Goal: Book appointment/travel/reservation

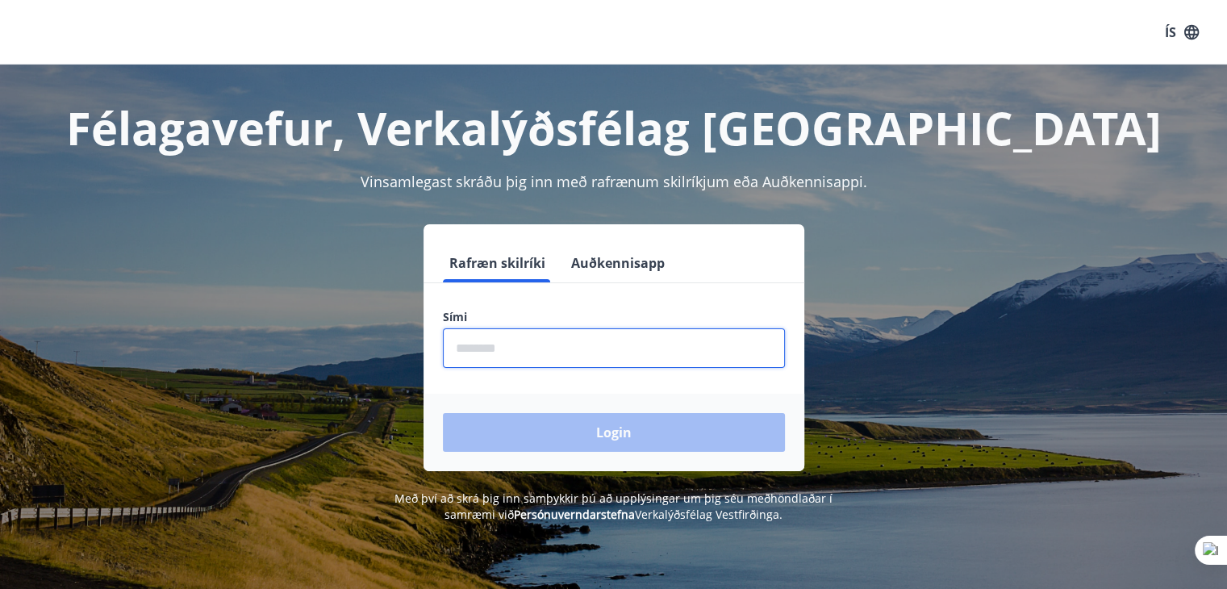
click at [534, 349] on input "phone" at bounding box center [614, 348] width 342 height 40
type input "********"
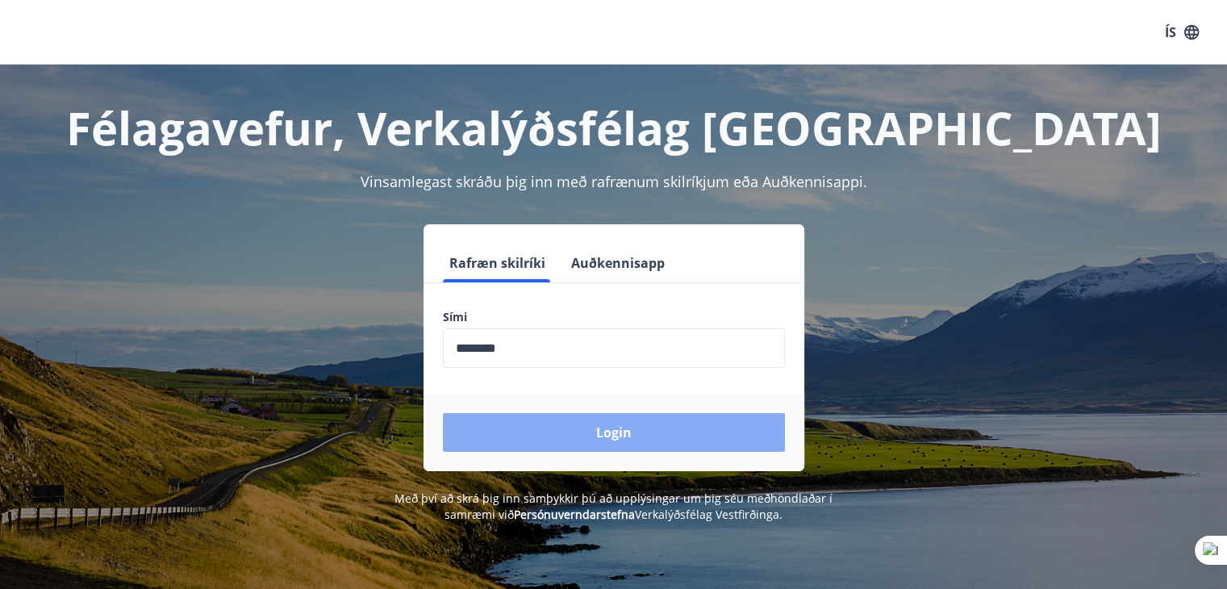
click at [587, 422] on button "Login" at bounding box center [614, 432] width 342 height 39
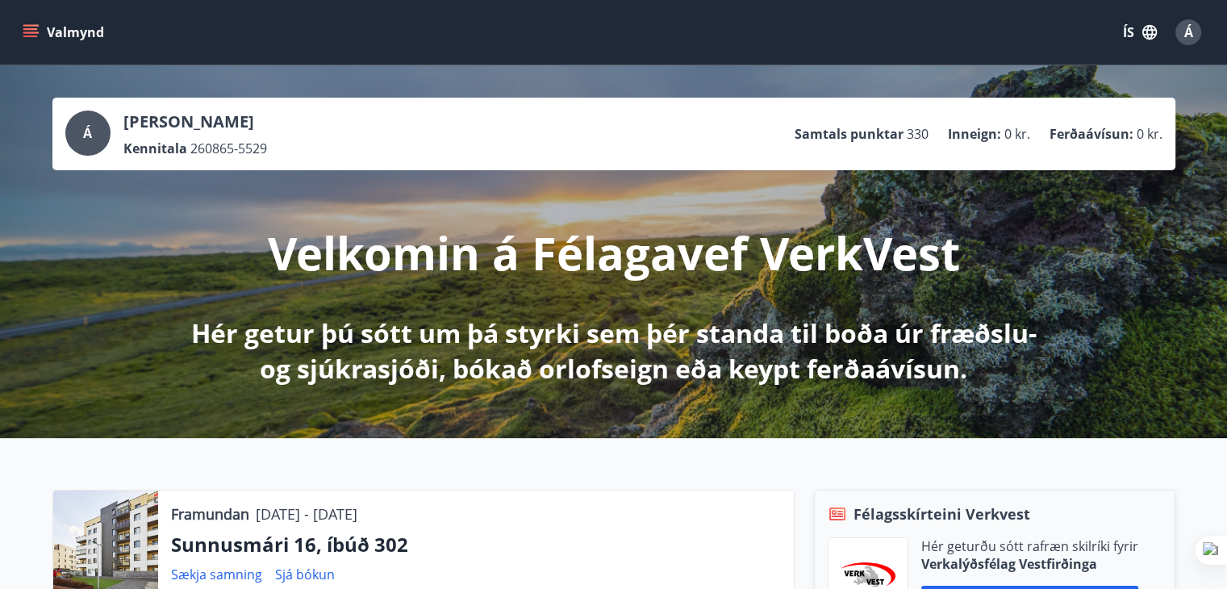
click at [20, 33] on button "Valmynd" at bounding box center [64, 32] width 91 height 29
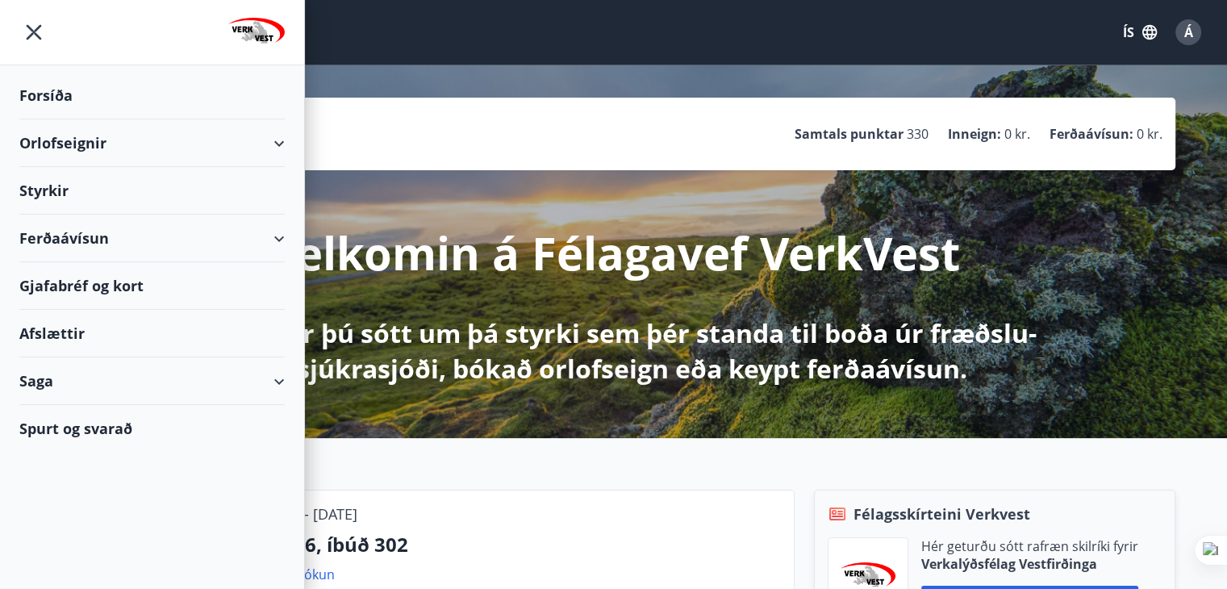
click at [42, 141] on div "Orlofseignir" at bounding box center [151, 143] width 265 height 48
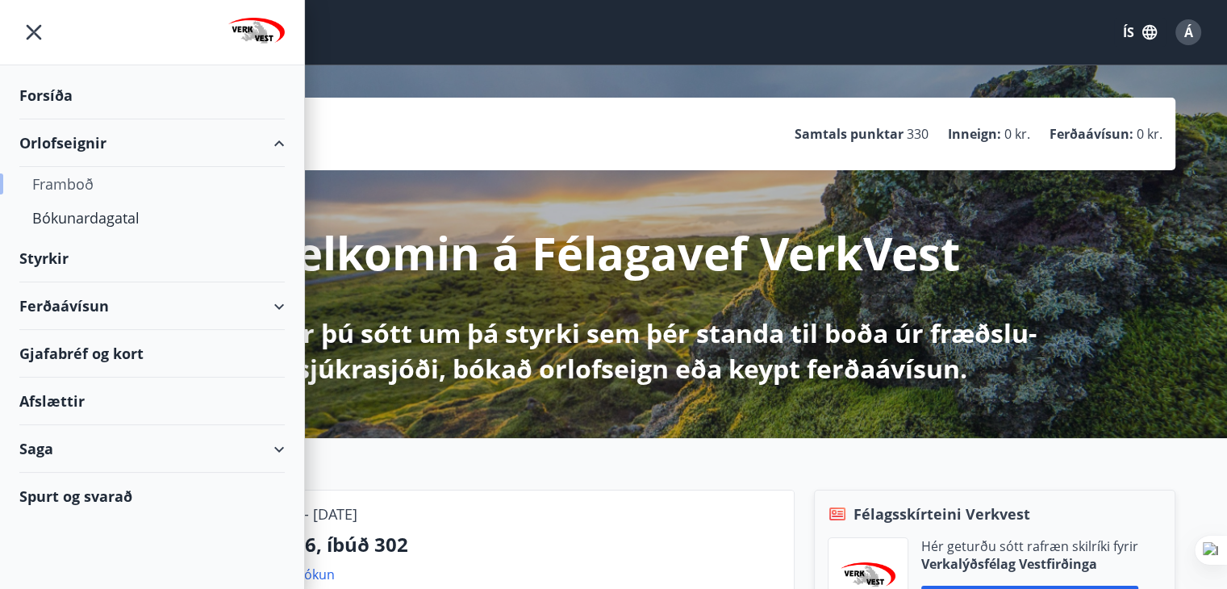
click at [56, 176] on div "Framboð" at bounding box center [152, 184] width 240 height 34
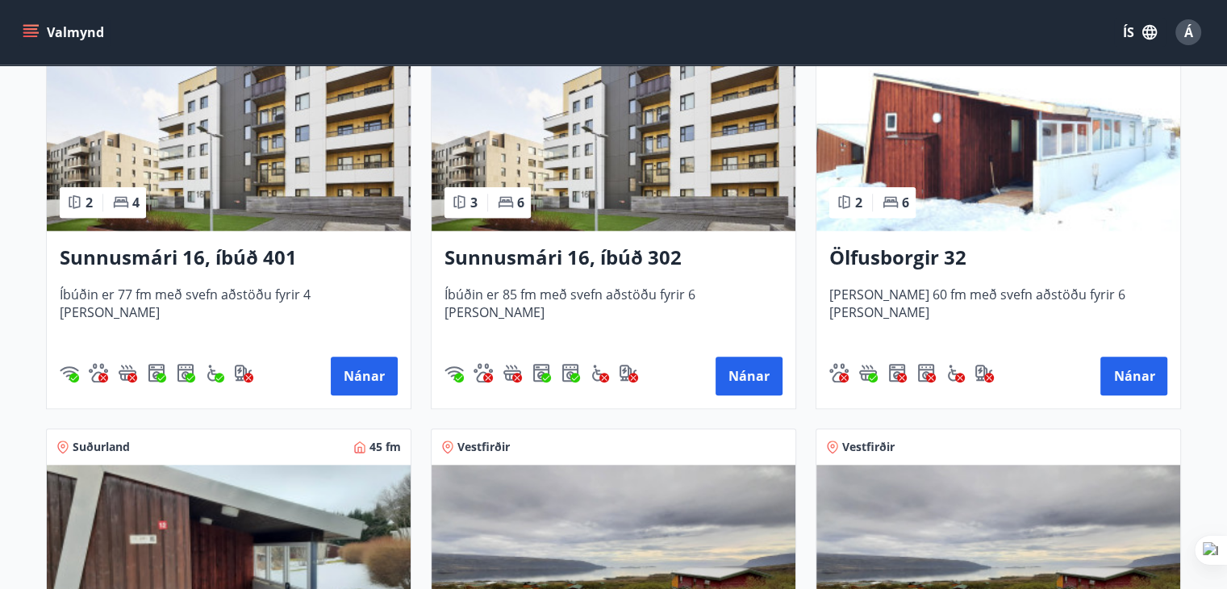
scroll to position [1694, 0]
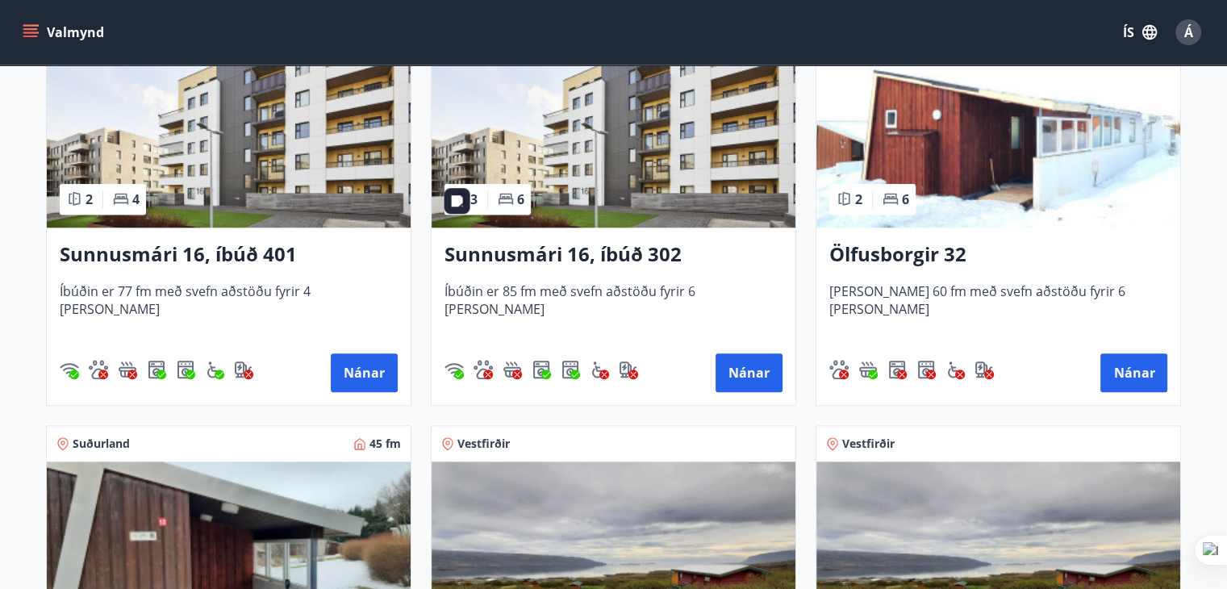
click at [644, 152] on img at bounding box center [614, 125] width 364 height 203
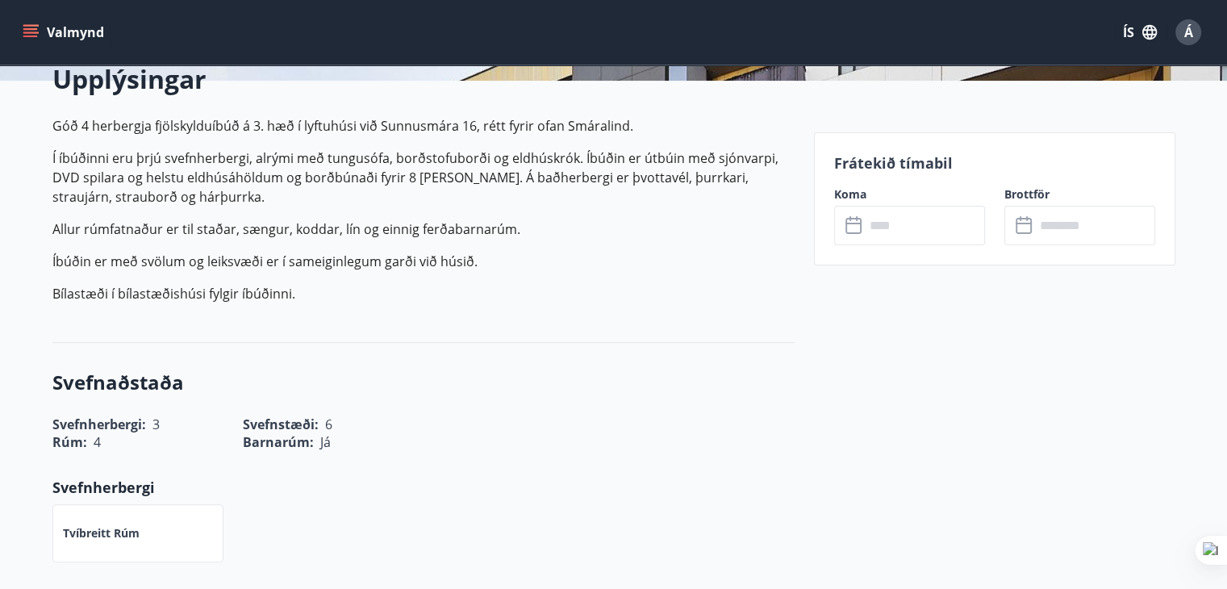
scroll to position [484, 0]
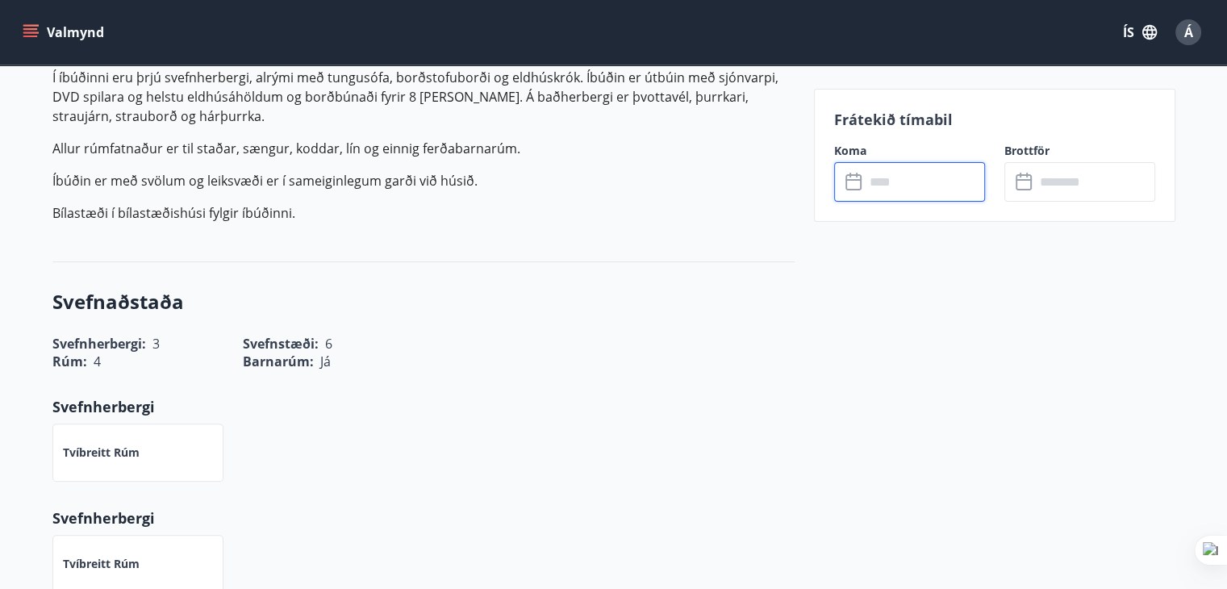
click at [908, 184] on input "text" at bounding box center [925, 182] width 120 height 40
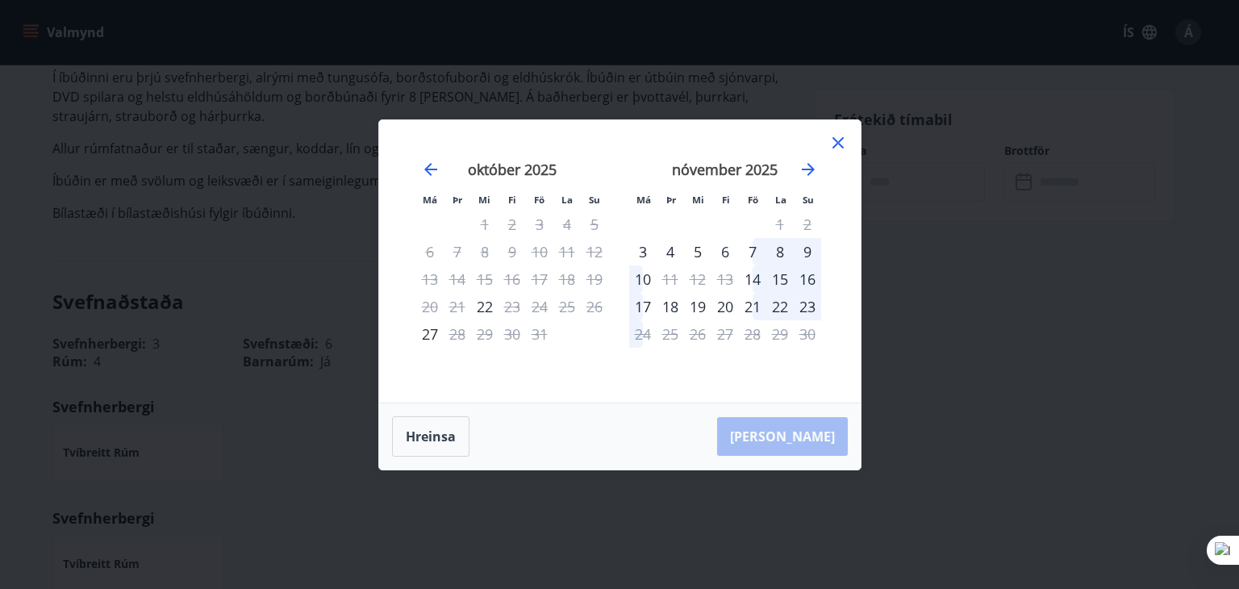
click at [843, 142] on icon at bounding box center [838, 142] width 19 height 19
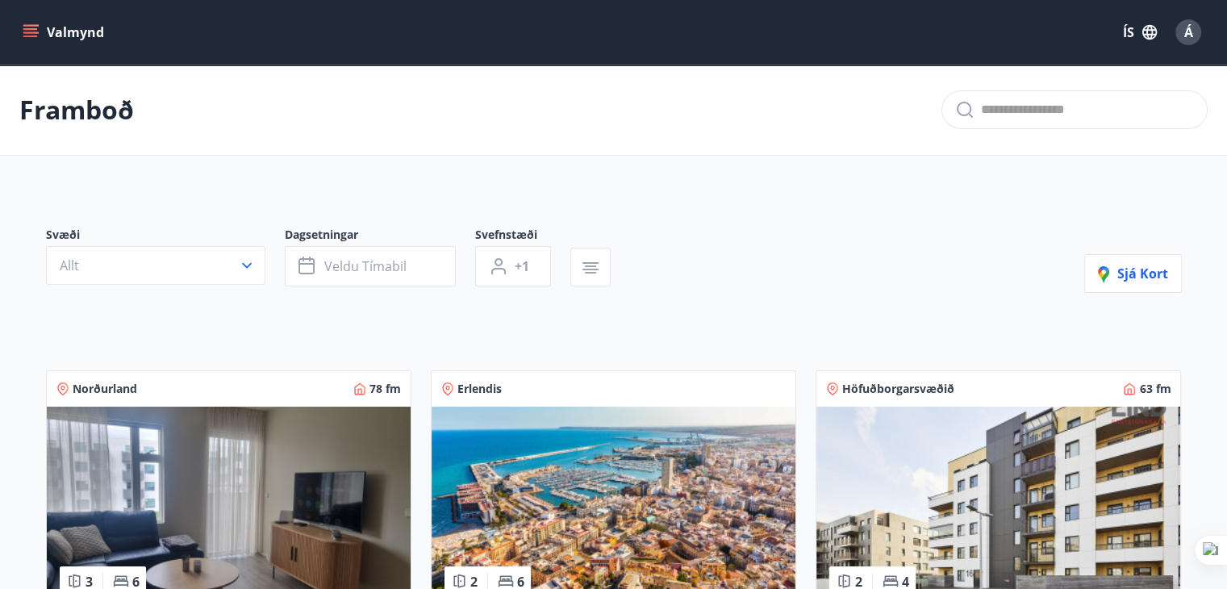
click at [29, 26] on icon "menu" at bounding box center [32, 26] width 18 height 2
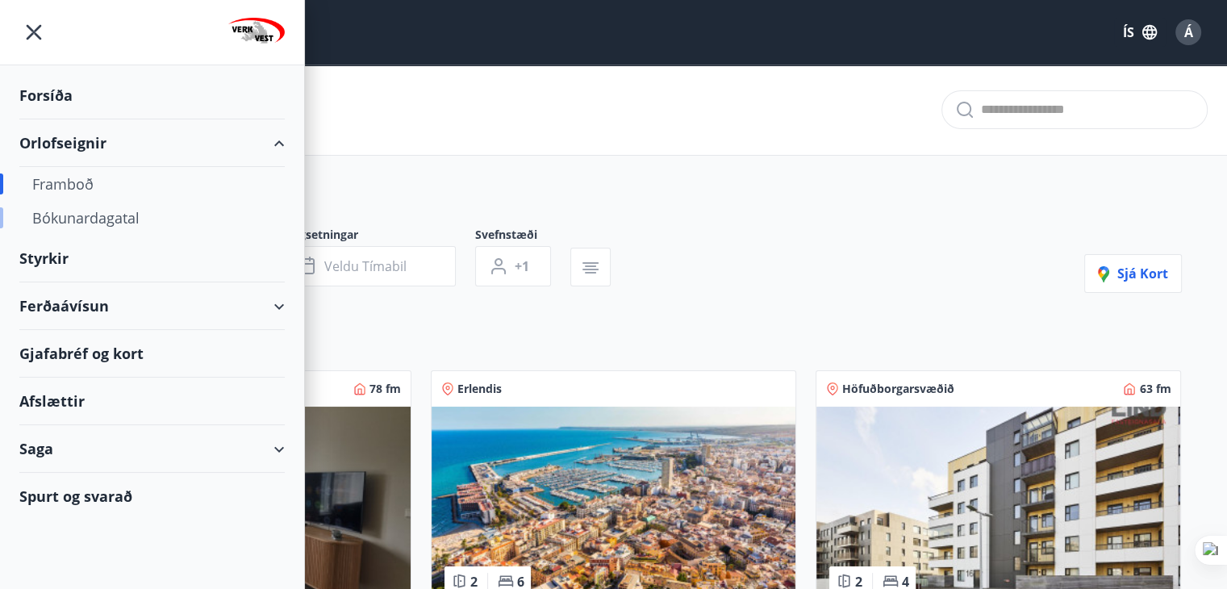
click at [65, 208] on div "Bókunardagatal" at bounding box center [152, 218] width 240 height 34
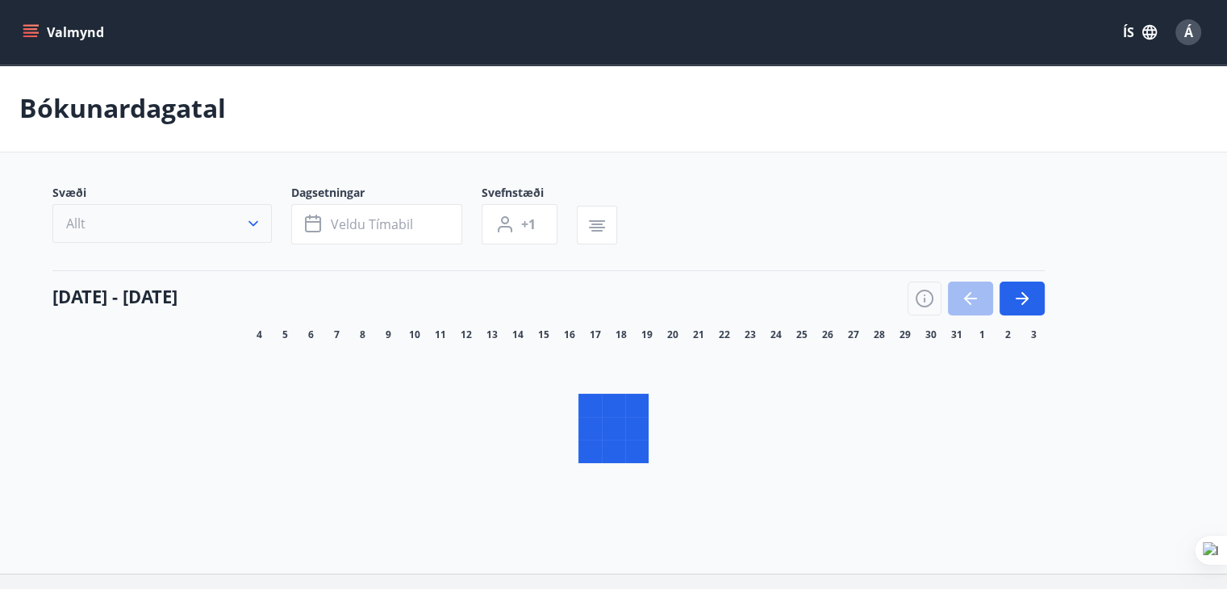
click at [257, 217] on button "Allt" at bounding box center [161, 223] width 219 height 39
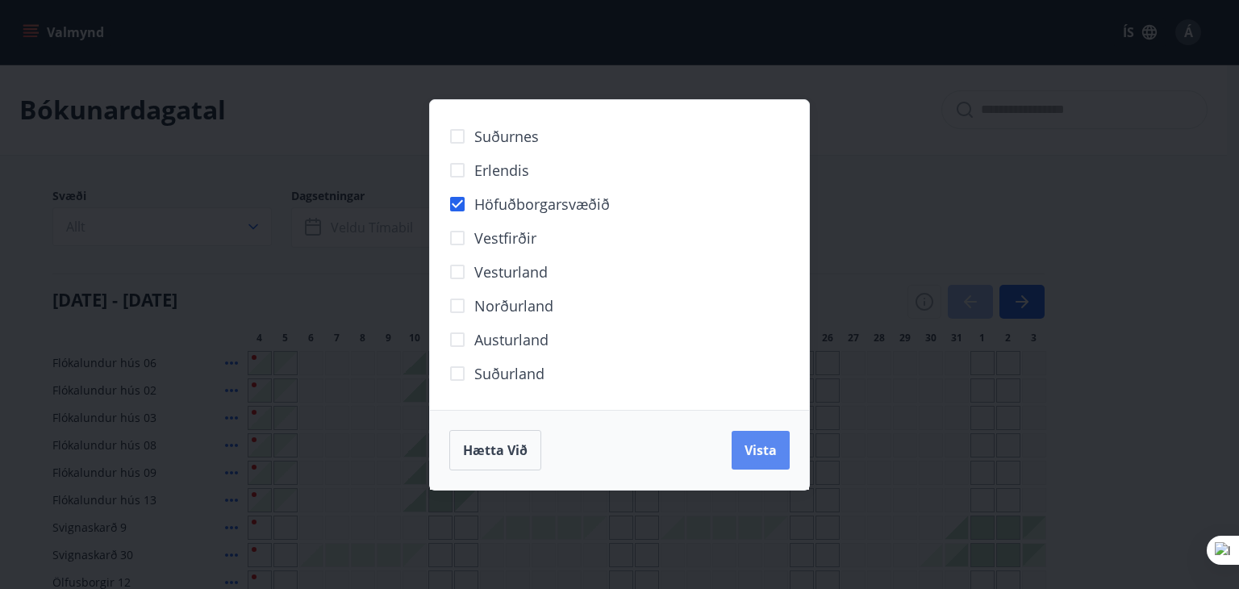
click at [769, 445] on span "Vista" at bounding box center [761, 450] width 32 height 18
click at [432, 219] on div "Suðurnes Erlendis Höfuðborgarsvæðið Vestfirðir Vesturland Norðurland Austurland…" at bounding box center [619, 255] width 379 height 310
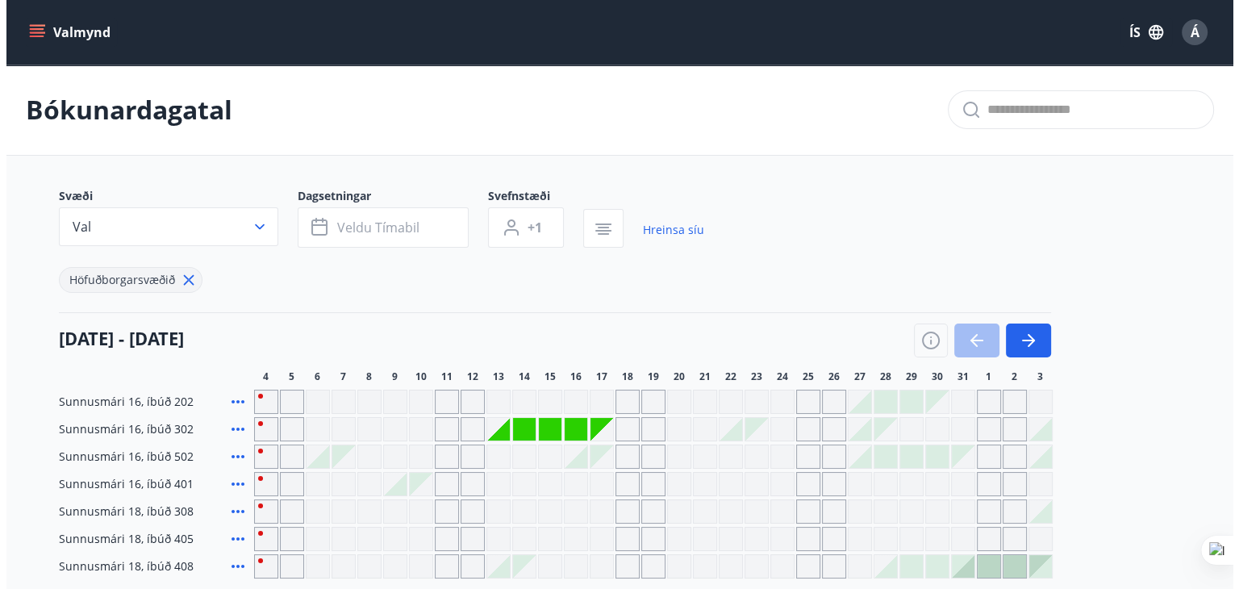
scroll to position [81, 0]
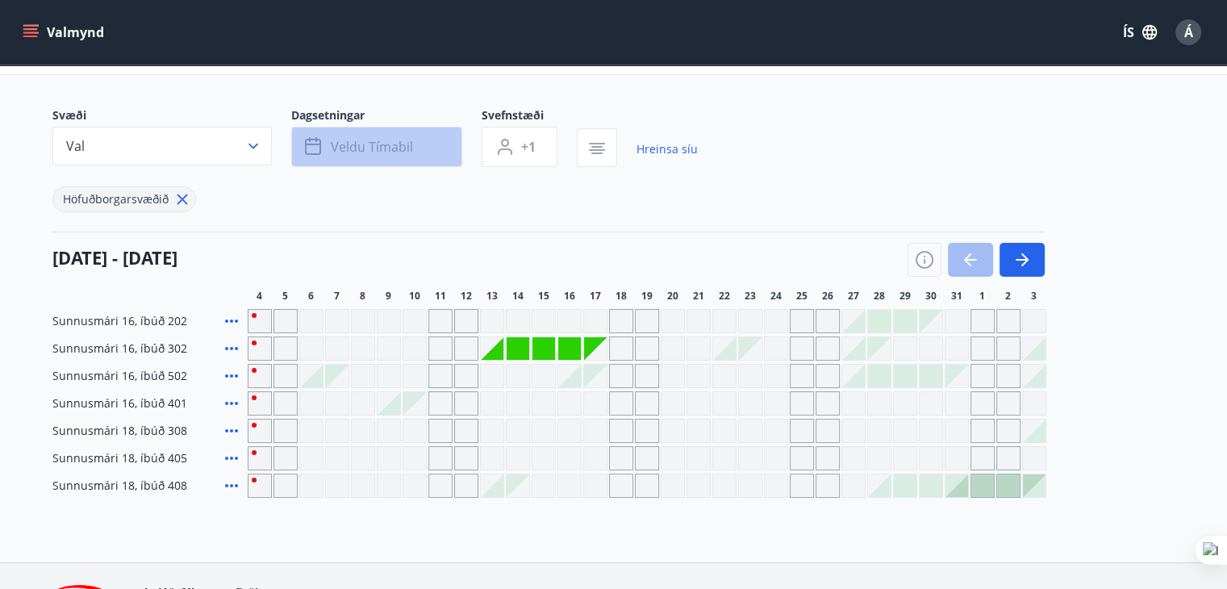
click at [420, 142] on button "Veldu tímabil" at bounding box center [376, 147] width 171 height 40
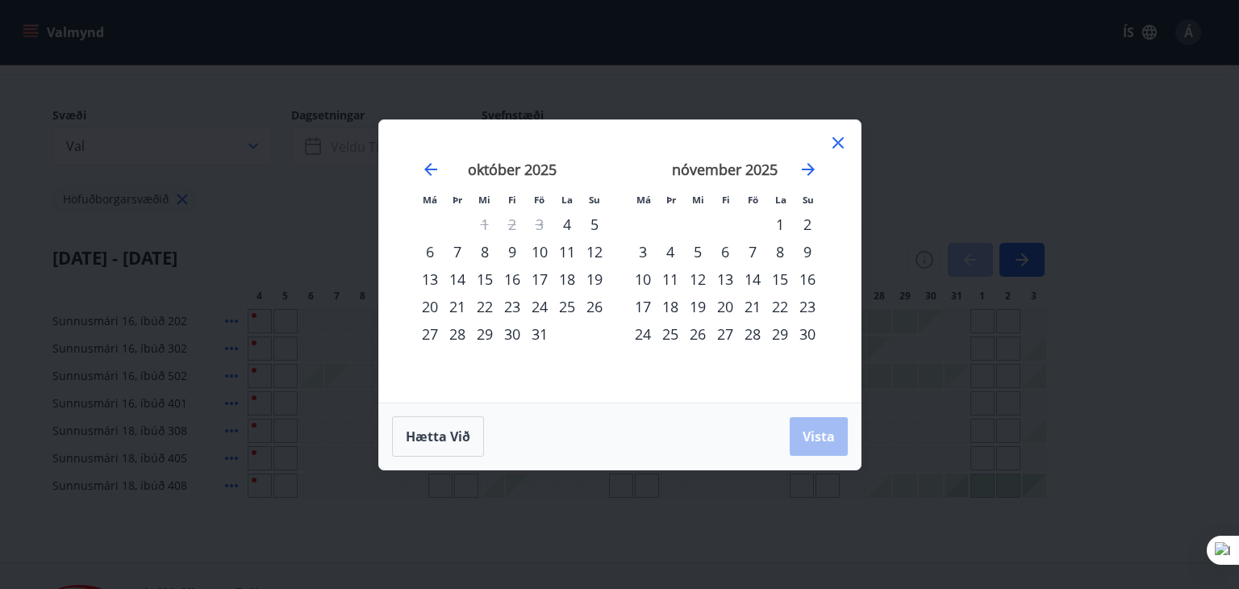
click at [432, 278] on div "13" at bounding box center [429, 278] width 27 height 27
click at [591, 278] on div "19" at bounding box center [594, 278] width 27 height 27
click at [825, 439] on span "Vista" at bounding box center [819, 437] width 32 height 18
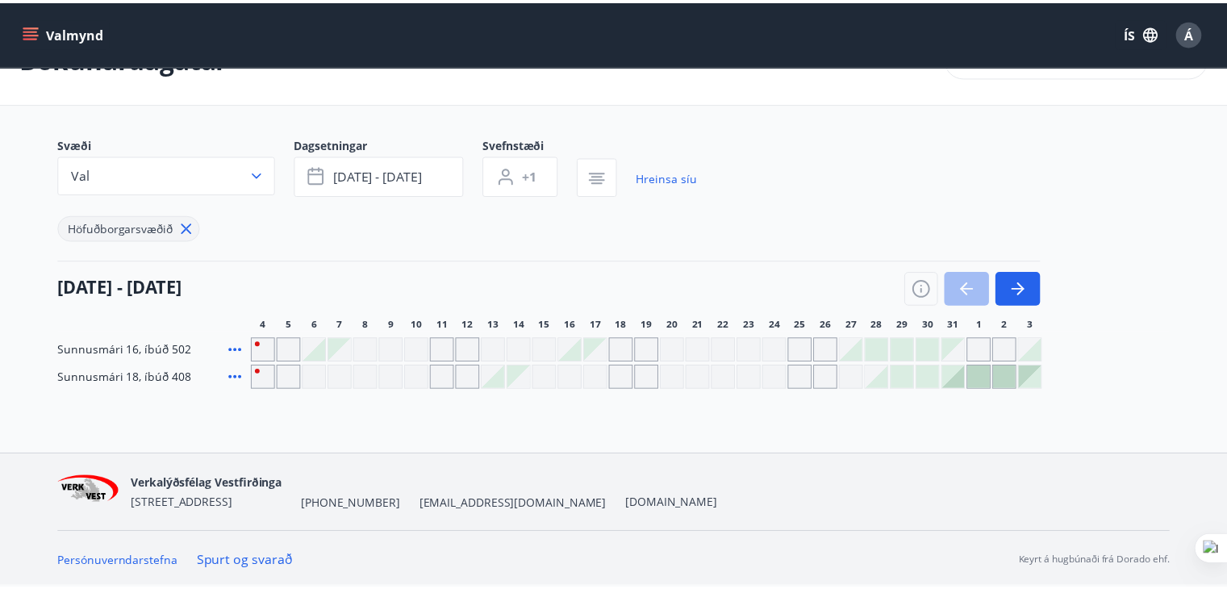
scroll to position [52, 0]
